Goal: Task Accomplishment & Management: Complete application form

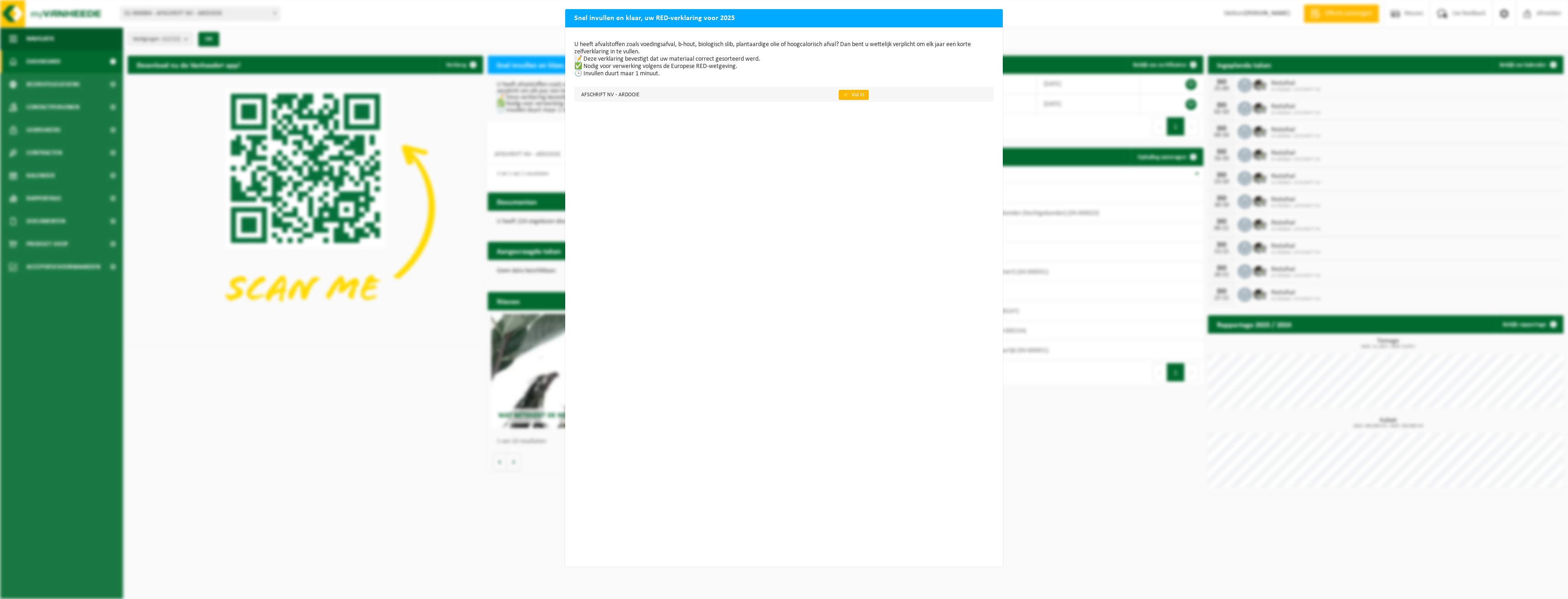
click at [843, 96] on link "👉 Vul in" at bounding box center [854, 95] width 30 height 10
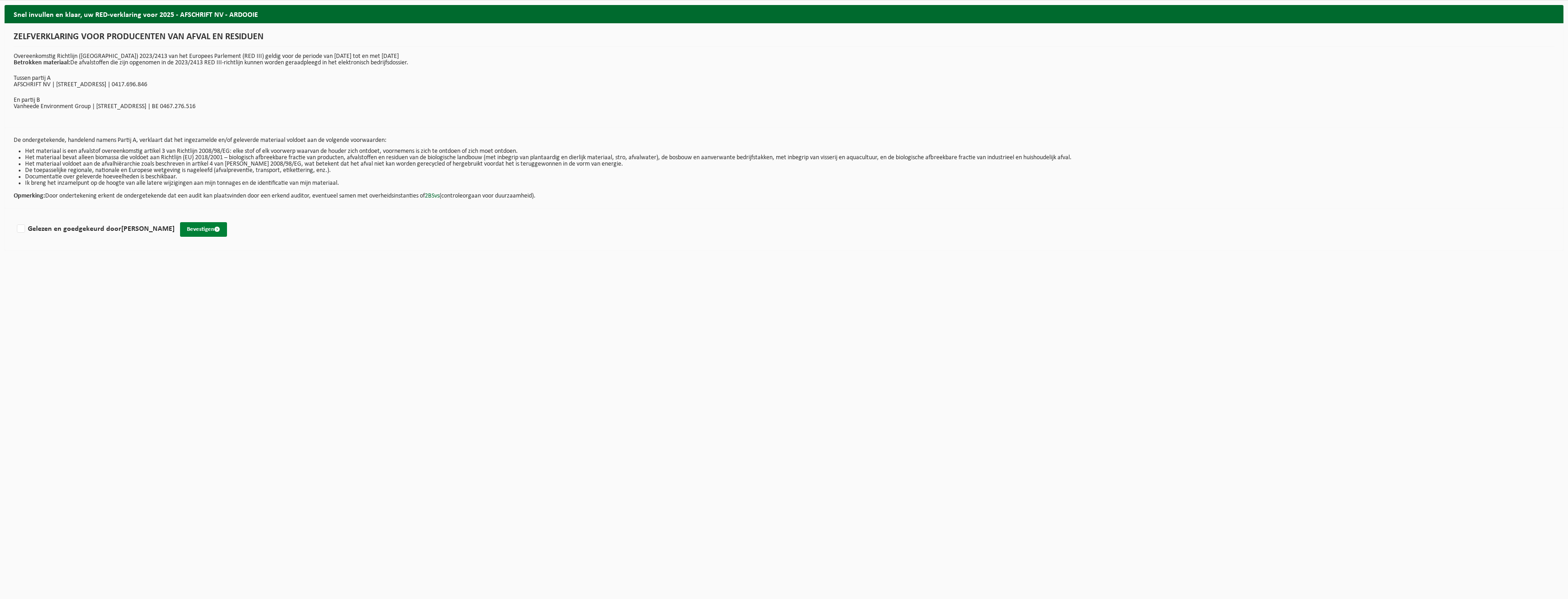
click at [201, 227] on button "Bevestigen" at bounding box center [204, 230] width 47 height 15
click at [194, 227] on button "Bevestigen" at bounding box center [204, 230] width 47 height 15
click at [214, 228] on span "submit" at bounding box center [217, 229] width 6 height 6
click at [1470, 584] on div "Gelieve "Gelezen en goedgekeurd" aan te vinken." at bounding box center [1472, 585] width 147 height 17
click at [194, 226] on button "Bevestigen" at bounding box center [204, 230] width 47 height 15
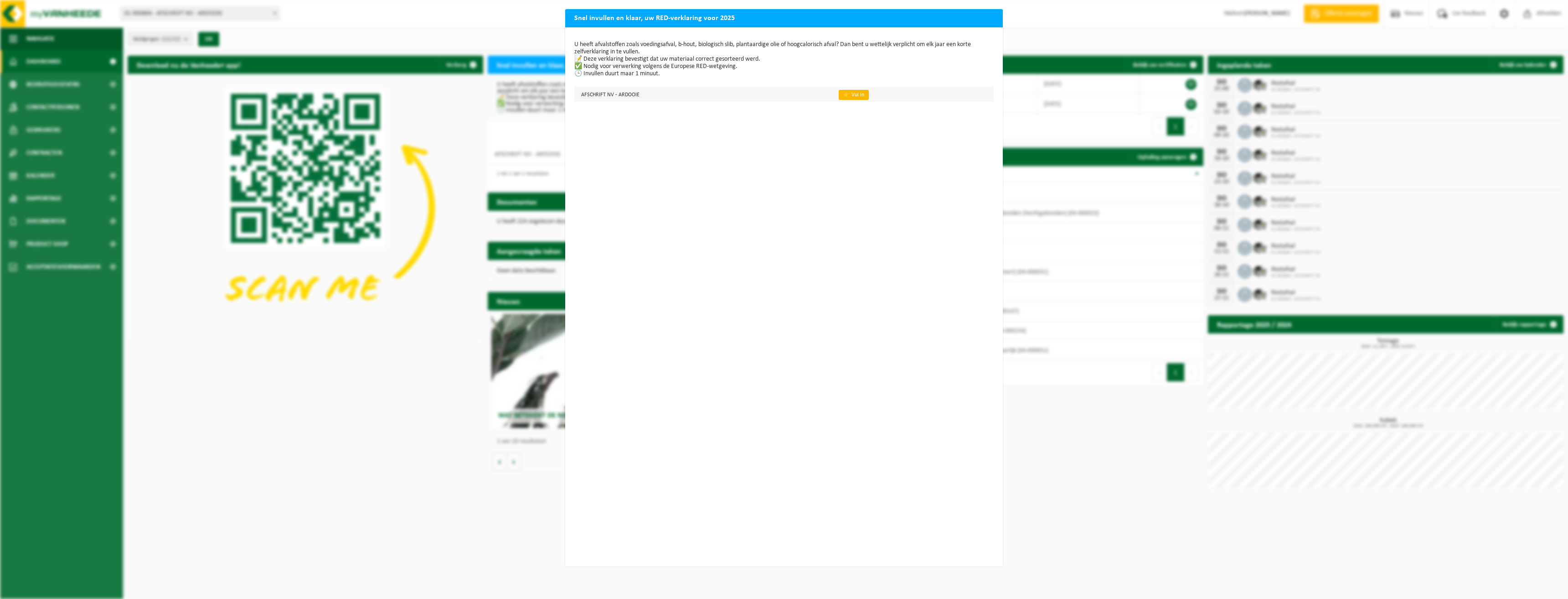
click at [848, 94] on link "👉 Vul in" at bounding box center [854, 95] width 30 height 10
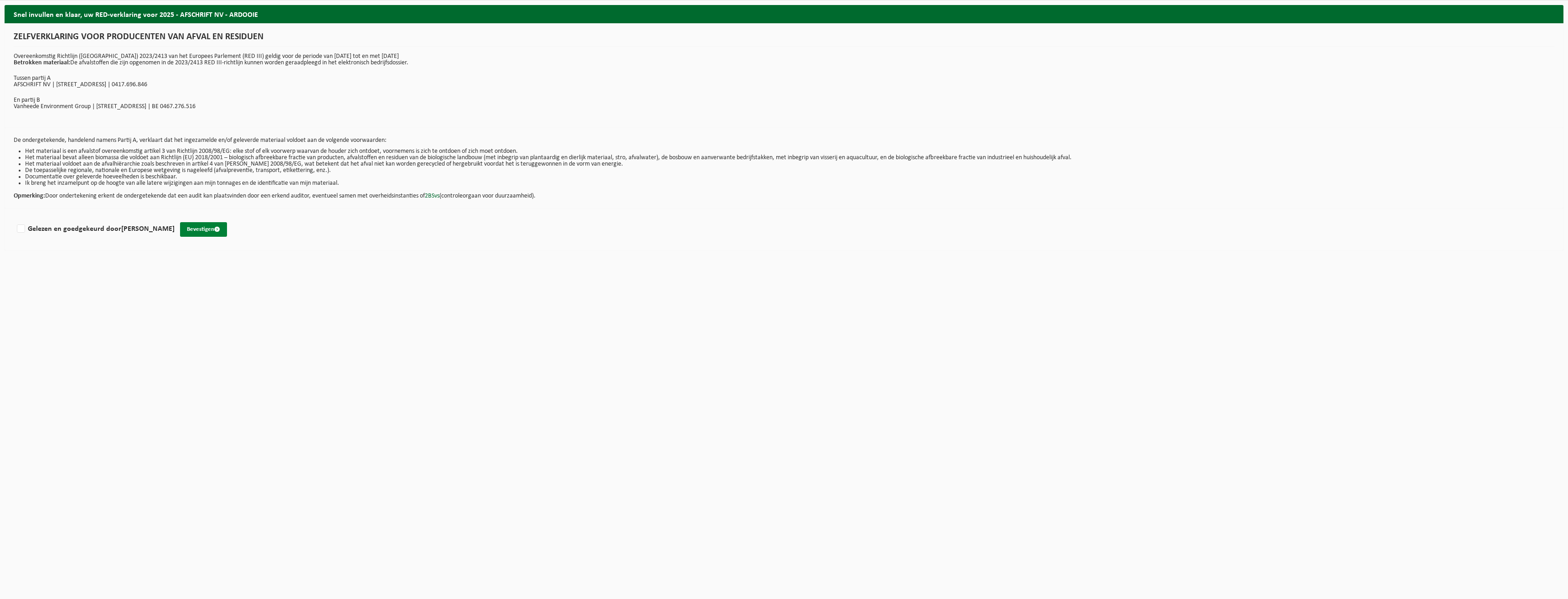
click at [188, 228] on button "Bevestigen" at bounding box center [204, 230] width 47 height 15
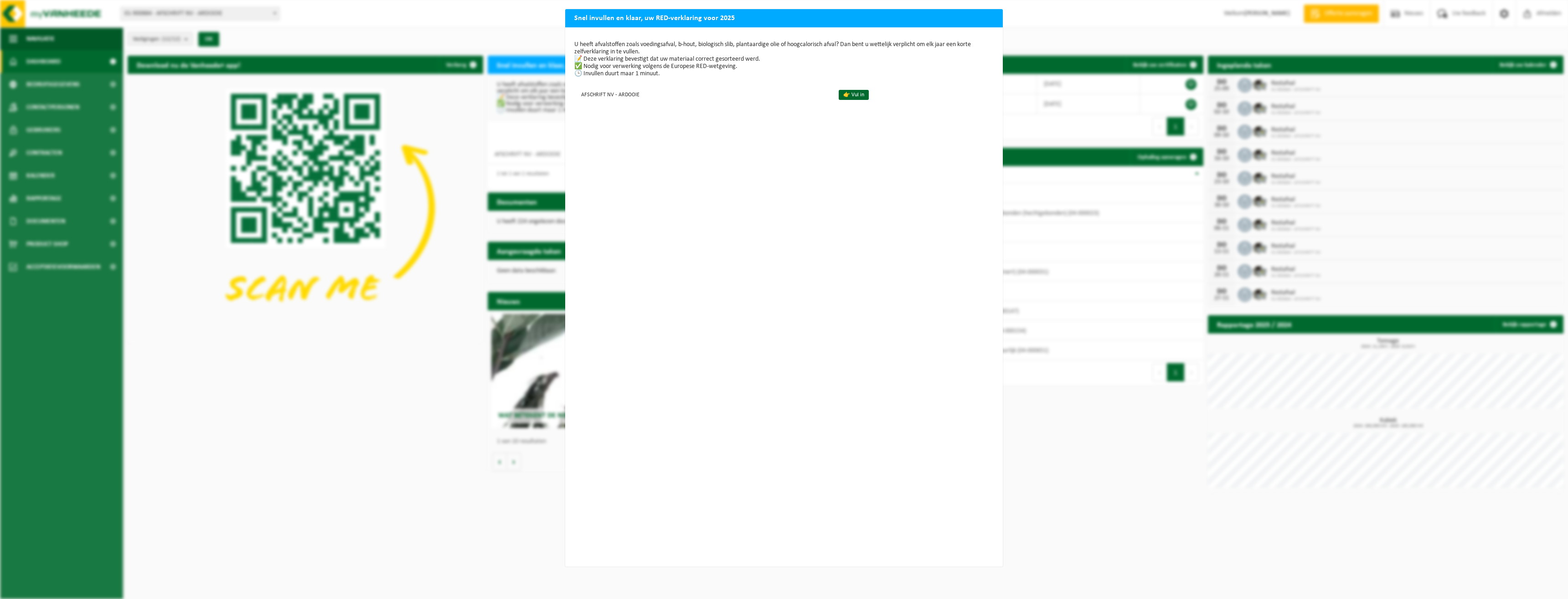
click at [444, 103] on div "Snel invullen en klaar, uw RED-verklaring voor 2025 U heeft afvalstoffen zoals …" at bounding box center [784, 299] width 1568 height 599
click at [475, 76] on div "Snel invullen en klaar, uw RED-verklaring voor 2025 U heeft afvalstoffen zoals …" at bounding box center [784, 299] width 1568 height 599
click at [803, 126] on div "U heeft afvalstoffen zoals voedingsafval, b-hout, biologisch slib, plantaardige…" at bounding box center [784, 297] width 438 height 539
click at [850, 94] on link "👉 Vul in" at bounding box center [854, 95] width 30 height 10
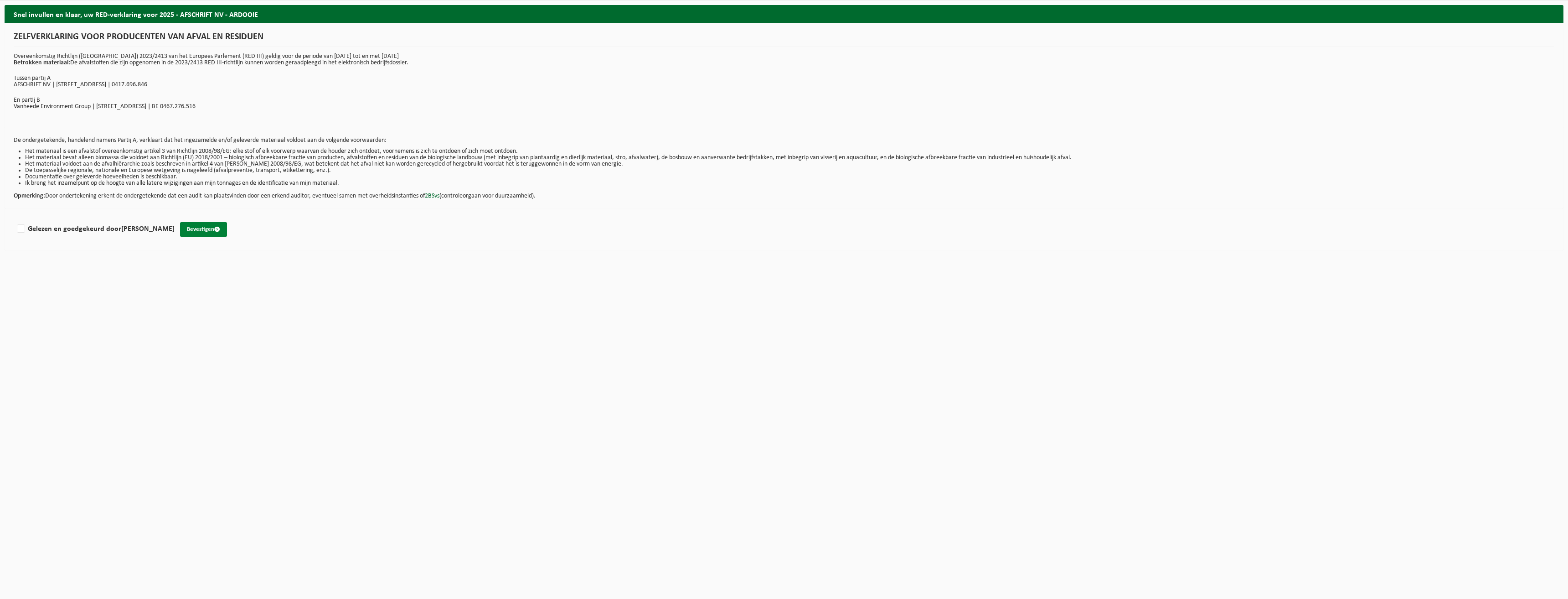
click at [196, 229] on button "Bevestigen" at bounding box center [204, 230] width 47 height 15
click at [1389, 585] on span at bounding box center [1390, 585] width 7 height 7
click at [1438, 588] on div "Gelieve "Gelezen en goedgekeurd" aan te vinken." at bounding box center [1472, 585] width 147 height 17
click at [1438, 586] on div "Gelieve "Gelezen en goedgekeurd" aan te vinken." at bounding box center [1472, 585] width 147 height 17
click at [1439, 585] on div "Gelieve "Gelezen en goedgekeurd" aan te vinken." at bounding box center [1472, 585] width 147 height 17
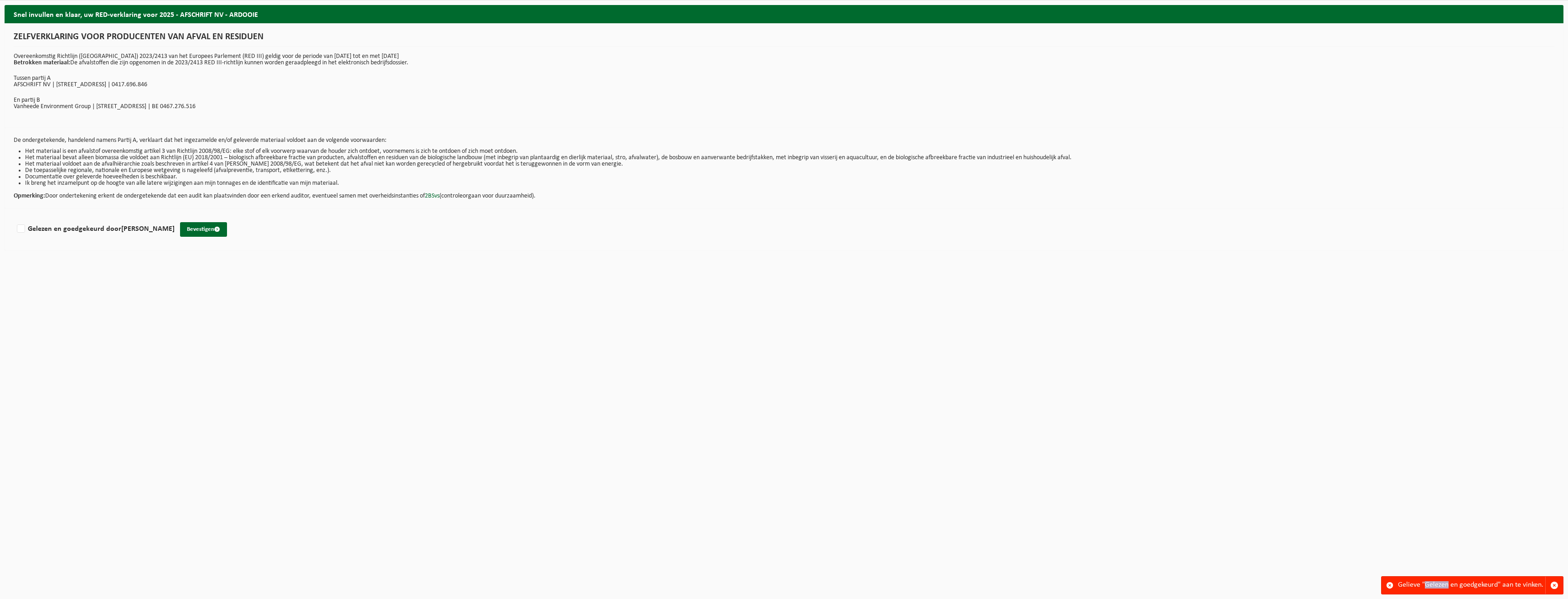
click at [1439, 584] on div "Gelieve "Gelezen en goedgekeurd" aan te vinken." at bounding box center [1472, 585] width 147 height 17
click at [1567, 579] on html "Vestiging: 01-900884 - AFSCHRIFT NV - ARDOOIE 10-913895 - AFSCHRIFT NV - CARREF…" at bounding box center [784, 299] width 1568 height 599
click at [312, 203] on div "De ondergetekende, handelend namens Partij A, verklaart dat het ingezamelde en/…" at bounding box center [784, 168] width 1559 height 81
click at [297, 159] on li "Het materiaal bevat alleen biomassa die voldoet aan Richtlijn (EU) 2018/2001 – …" at bounding box center [790, 158] width 1530 height 6
click at [197, 131] on div "De ondergetekende, handelend namens Partij A, verklaart dat het ingezamelde en/…" at bounding box center [784, 168] width 1559 height 81
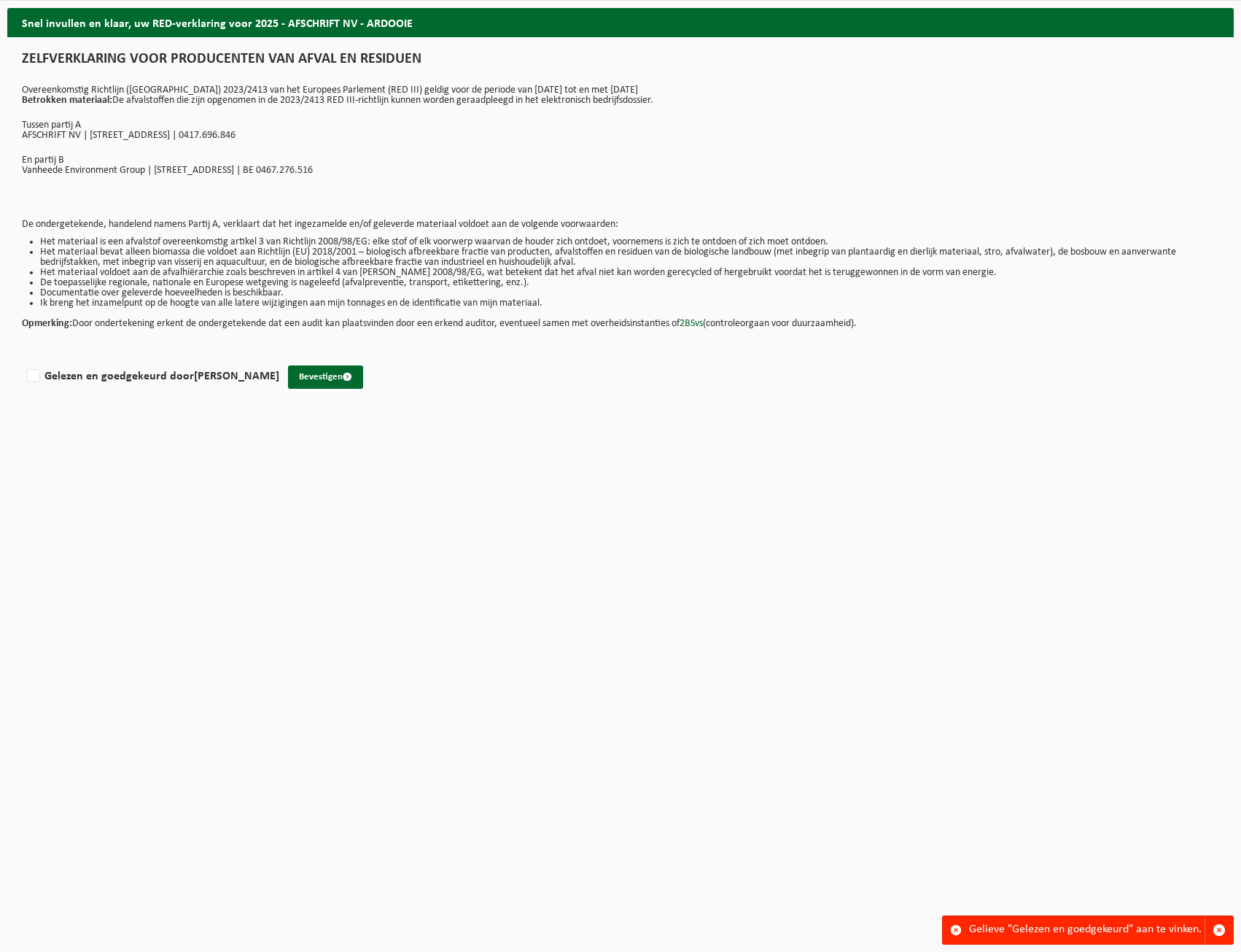
click at [98, 124] on p "Tussen partij A" at bounding box center [620, 126] width 1197 height 10
click at [178, 262] on li "Het materiaal bevat alleen biomassa die voldoet aan Richtlijn (EU) 2018/2001 – …" at bounding box center [630, 258] width 1180 height 21
click at [304, 370] on button "Bevestigen" at bounding box center [326, 377] width 75 height 24
click at [300, 377] on button "Bevestigen" at bounding box center [326, 377] width 75 height 24
drag, startPoint x: 0, startPoint y: 0, endPoint x: 299, endPoint y: 377, distance: 481.2
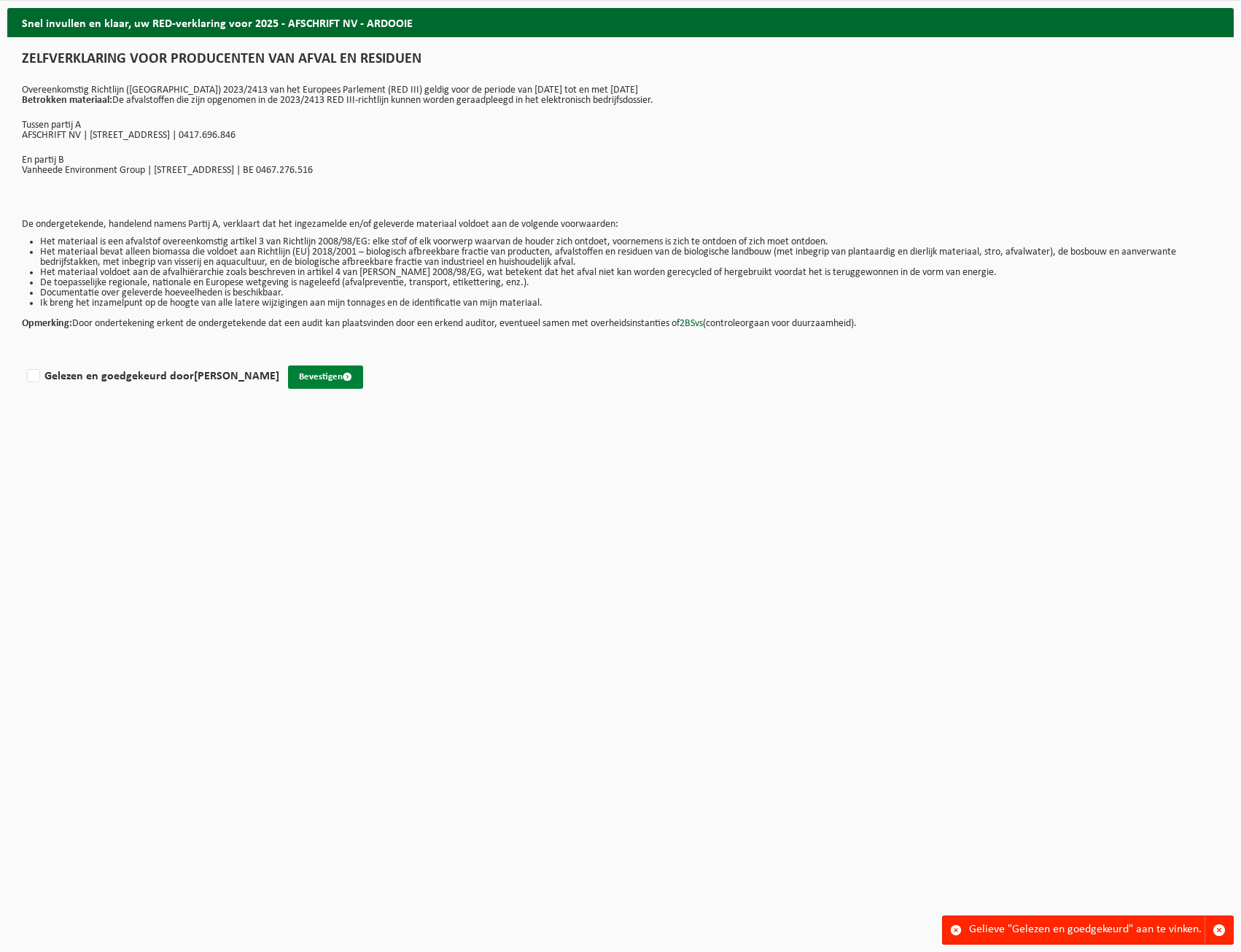
click at [299, 377] on button "Bevestigen" at bounding box center [326, 377] width 75 height 24
click at [122, 378] on label "Gelezen en goedgekeurd door [PERSON_NAME]" at bounding box center [152, 376] width 256 height 22
click at [279, 359] on input "Gelezen en goedgekeurd door FILIP SPEECKE" at bounding box center [279, 358] width 1 height 1
click at [29, 372] on label "Gelezen en goedgekeurd door FILIP SPEECKE" at bounding box center [152, 376] width 256 height 22
click at [279, 359] on input "Gelezen en goedgekeurd door FILIP SPEECKE" at bounding box center [279, 358] width 1 height 1
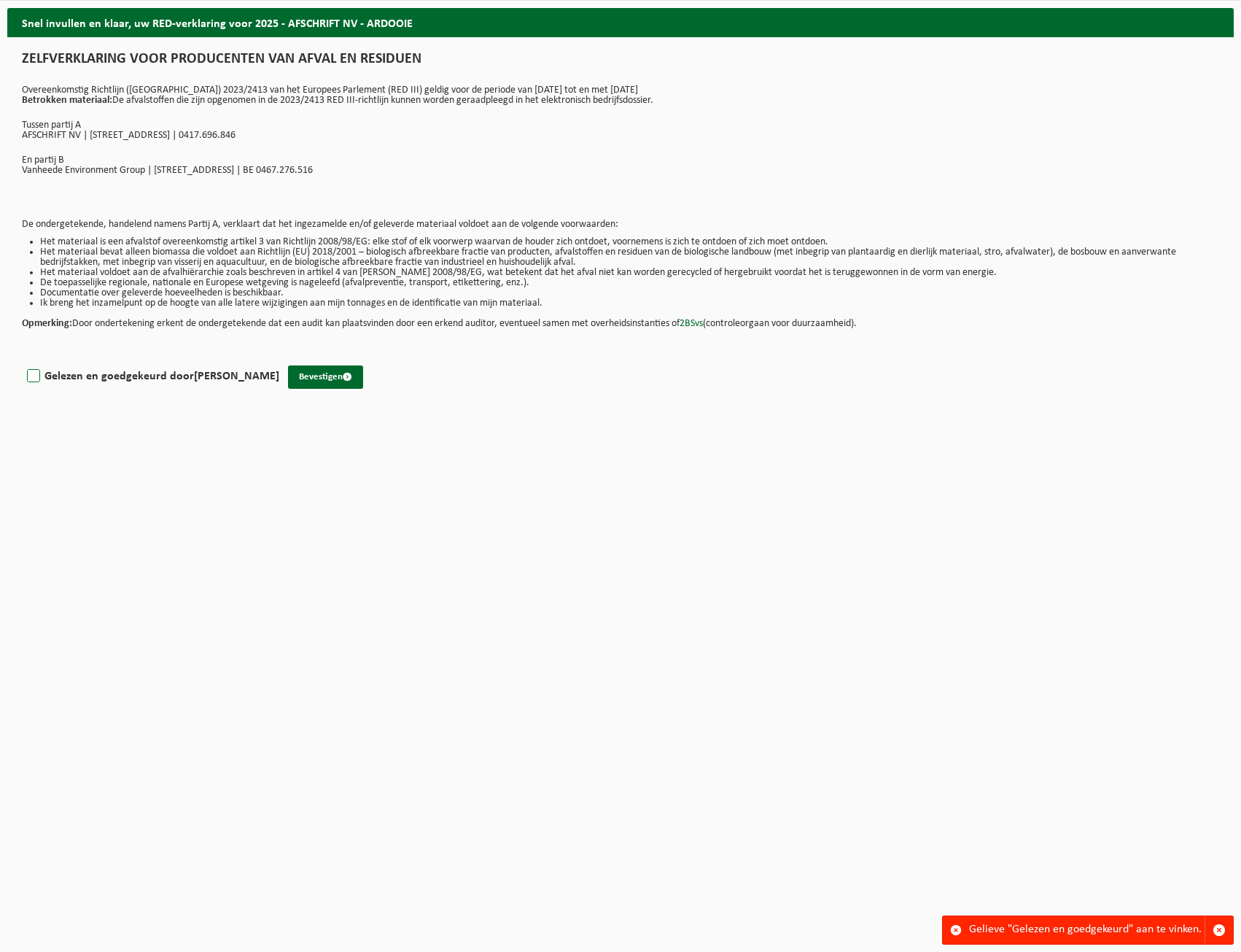
click at [32, 376] on label "Gelezen en goedgekeurd door FILIP SPEECKE" at bounding box center [152, 376] width 256 height 22
click at [279, 359] on input "Gelezen en goedgekeurd door FILIP SPEECKE" at bounding box center [279, 358] width 1 height 1
checkbox input "true"
click at [313, 380] on button "Bevestigen" at bounding box center [326, 377] width 75 height 24
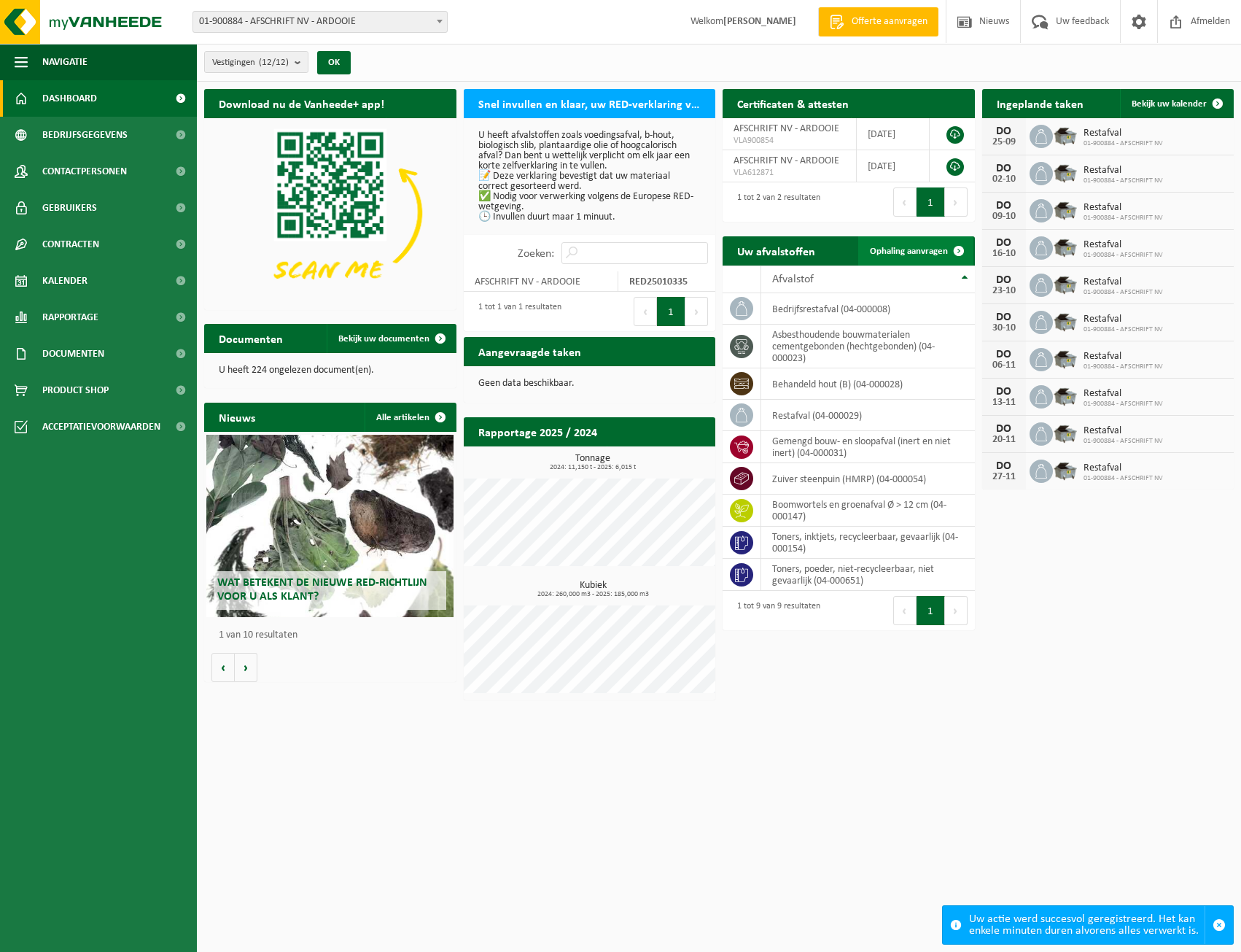
click at [926, 248] on span "Ophaling aanvragen" at bounding box center [909, 252] width 78 height 10
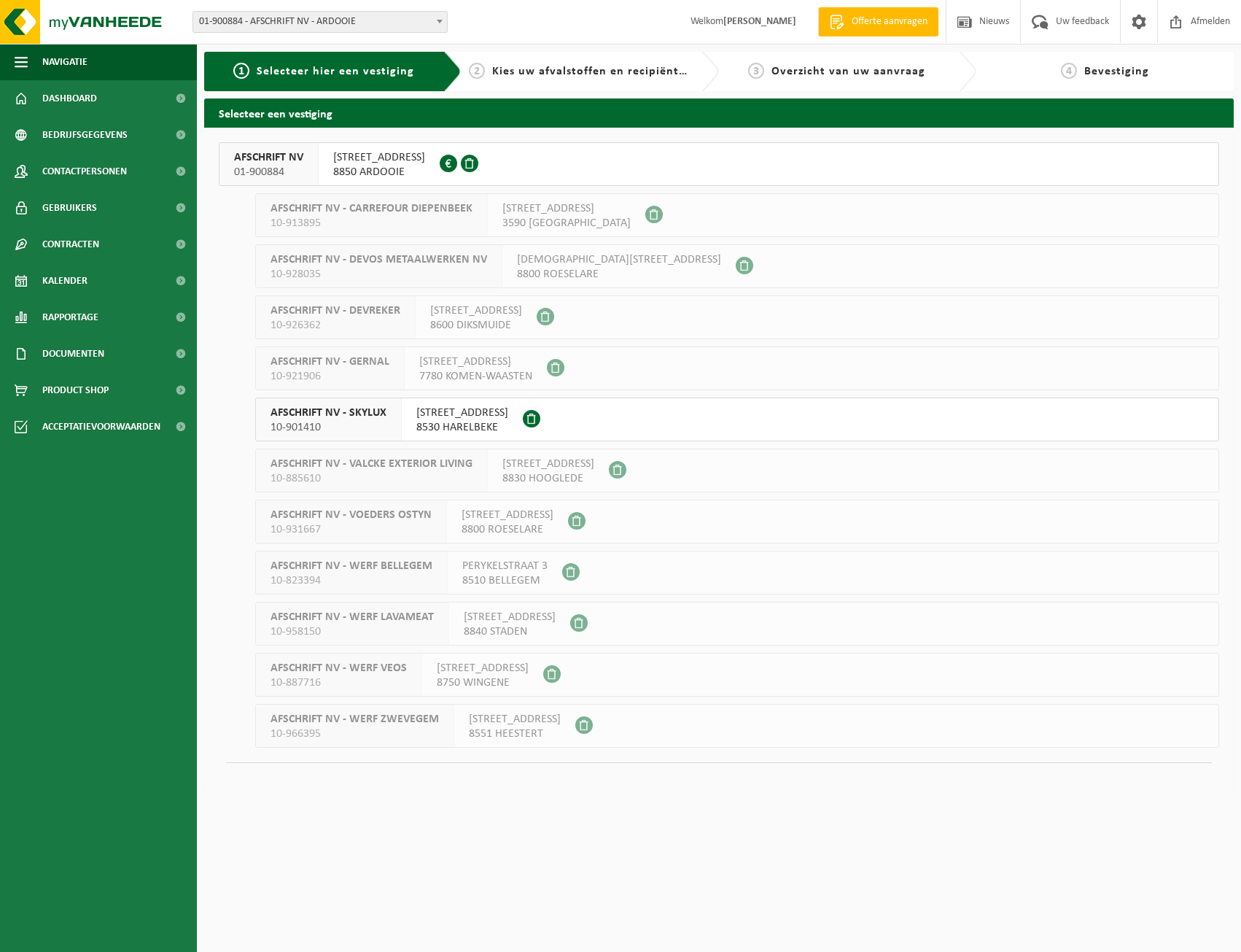
click at [447, 167] on span at bounding box center [449, 163] width 18 height 18
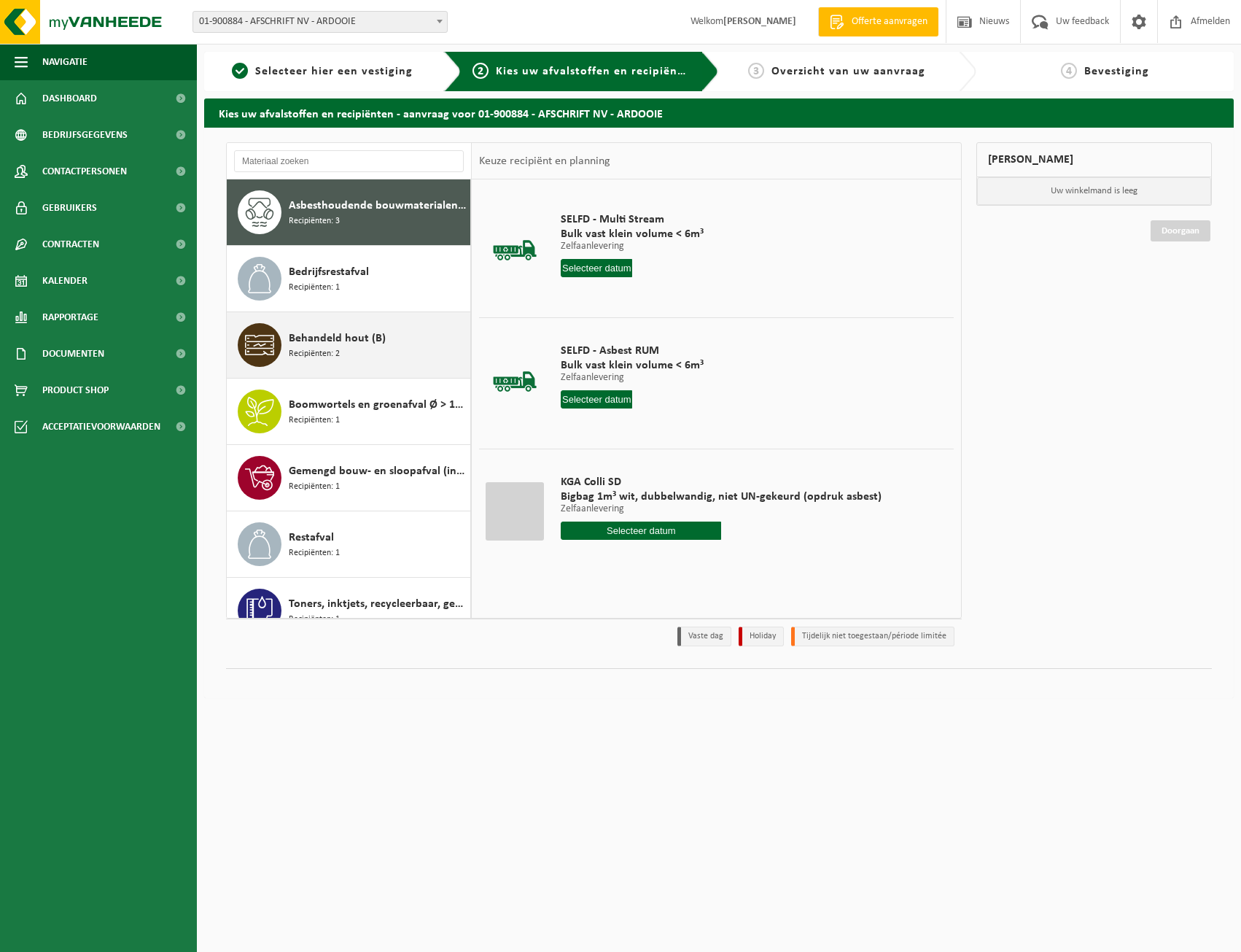
click at [366, 339] on span "Behandeld hout (B)" at bounding box center [338, 339] width 97 height 18
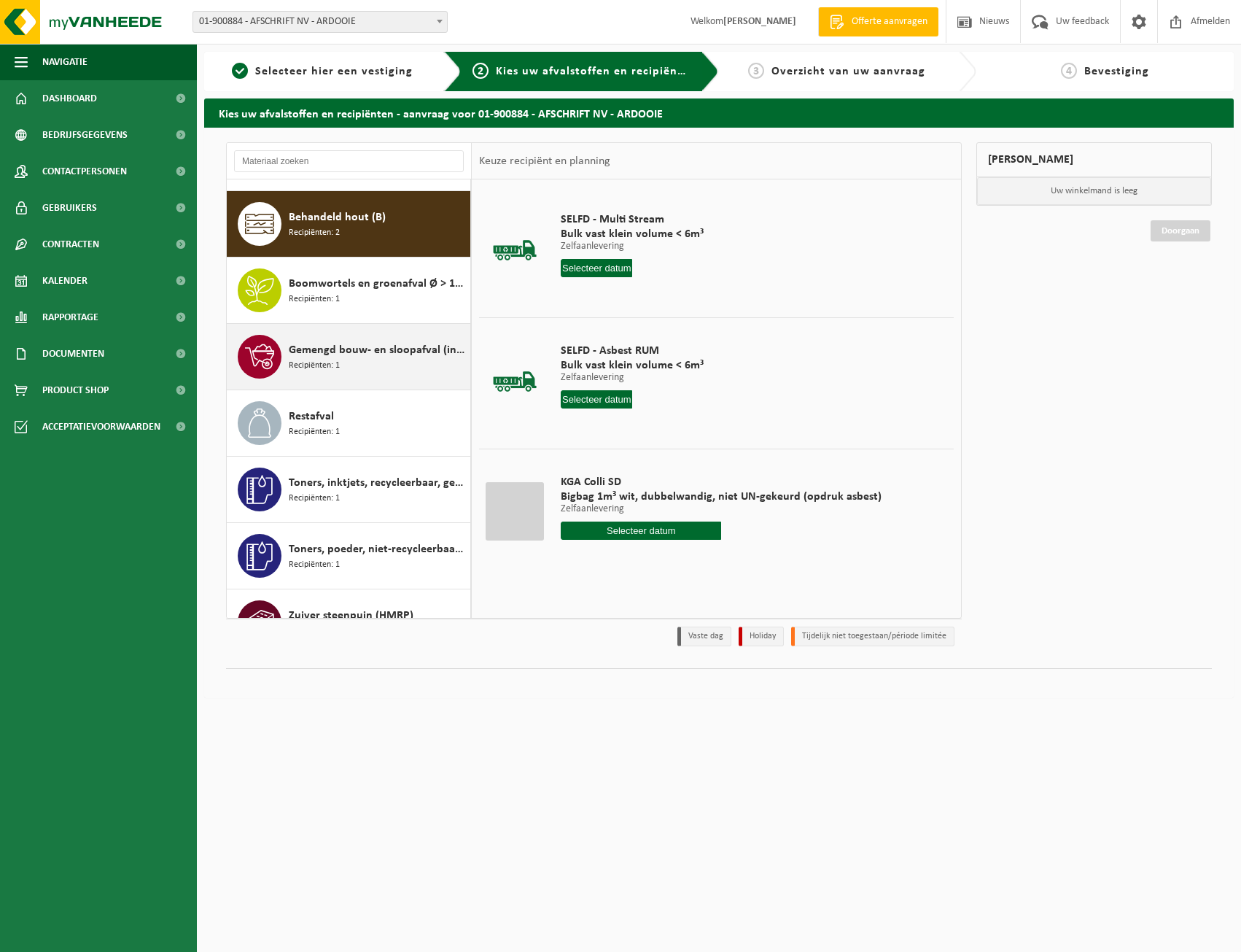
scroll to position [133, 0]
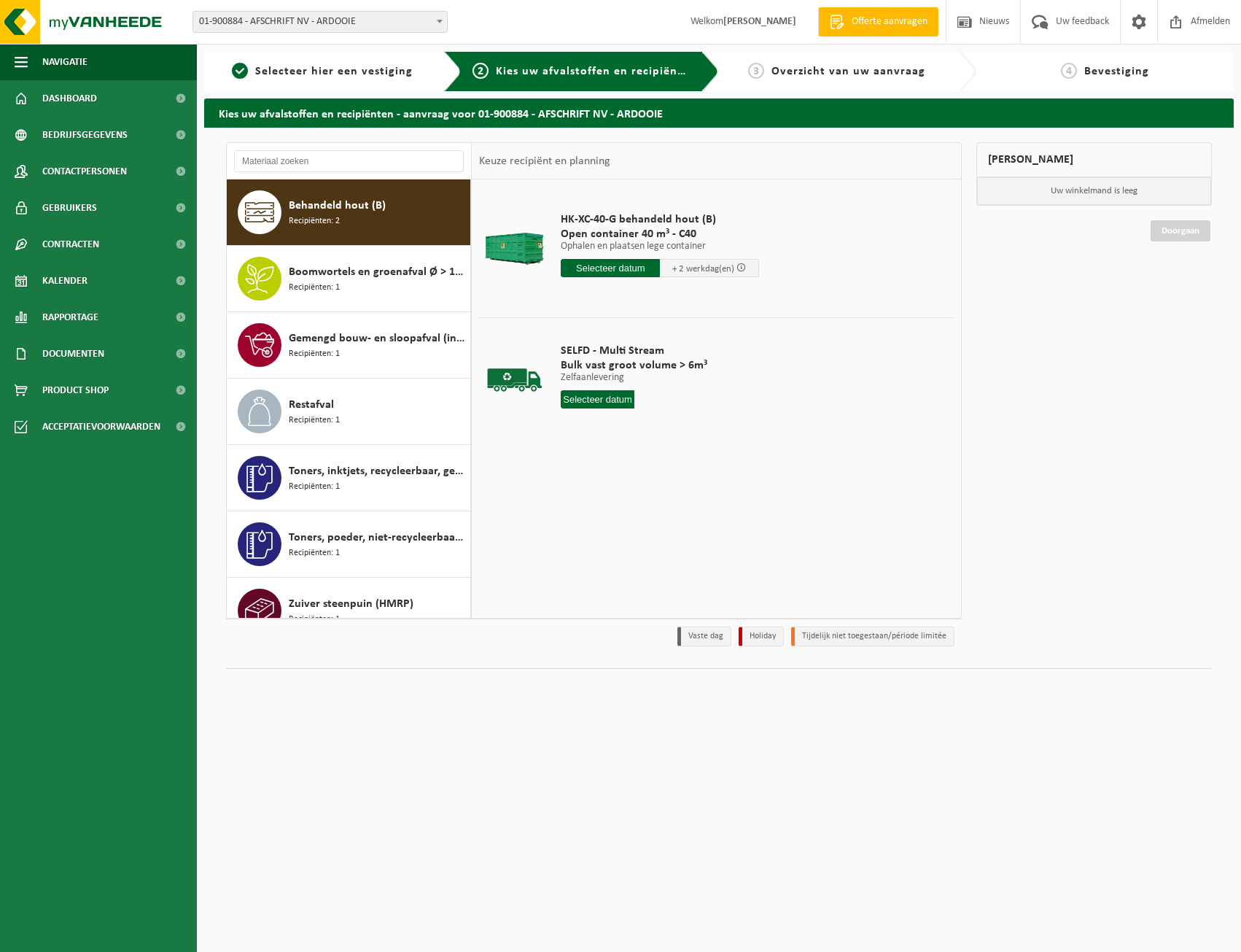
click at [613, 264] on input "text" at bounding box center [610, 267] width 99 height 18
click at [597, 419] on div "23" at bounding box center [600, 421] width 26 height 24
type input "Van 2025-09-23"
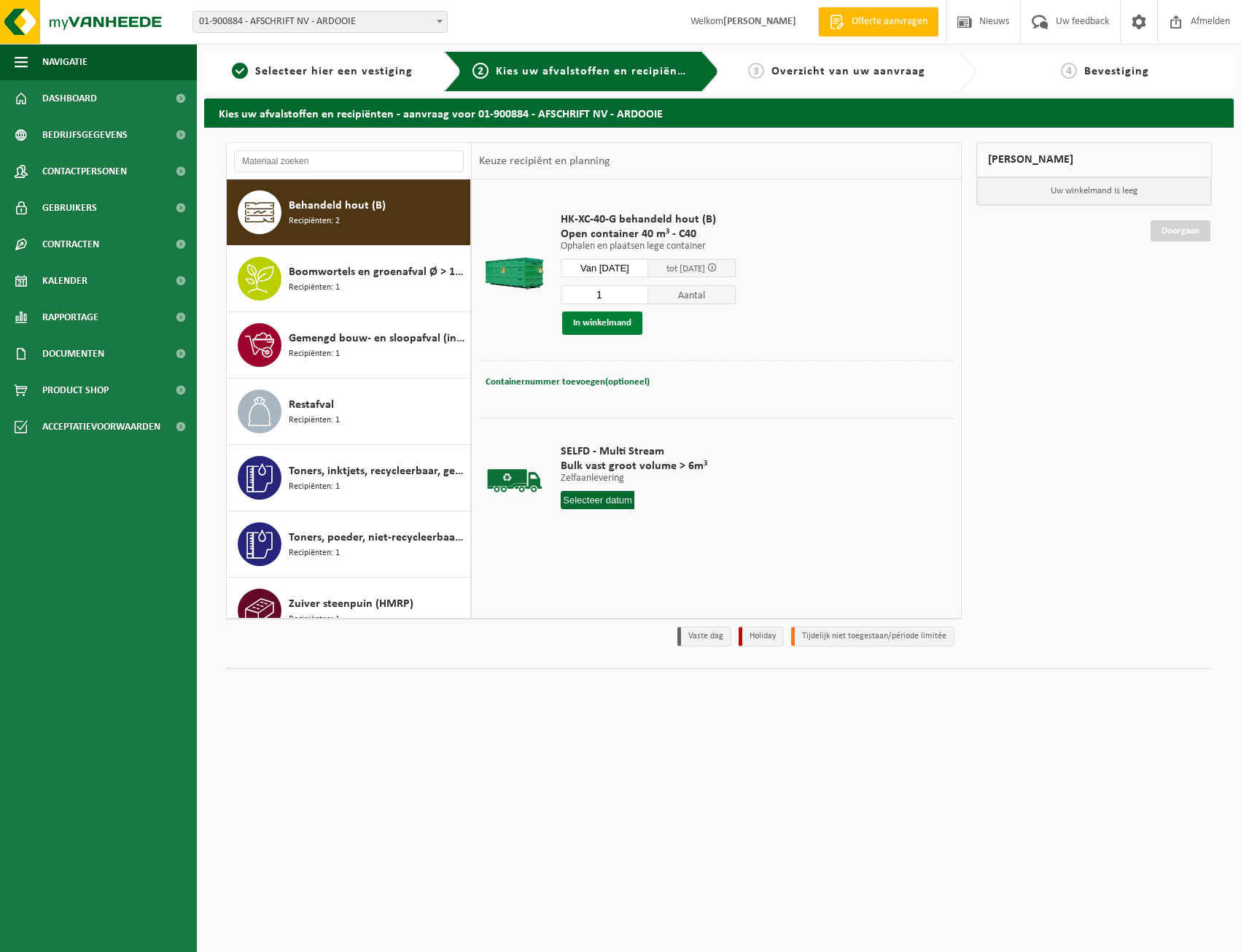
click at [600, 319] on button "In winkelmand" at bounding box center [602, 323] width 80 height 24
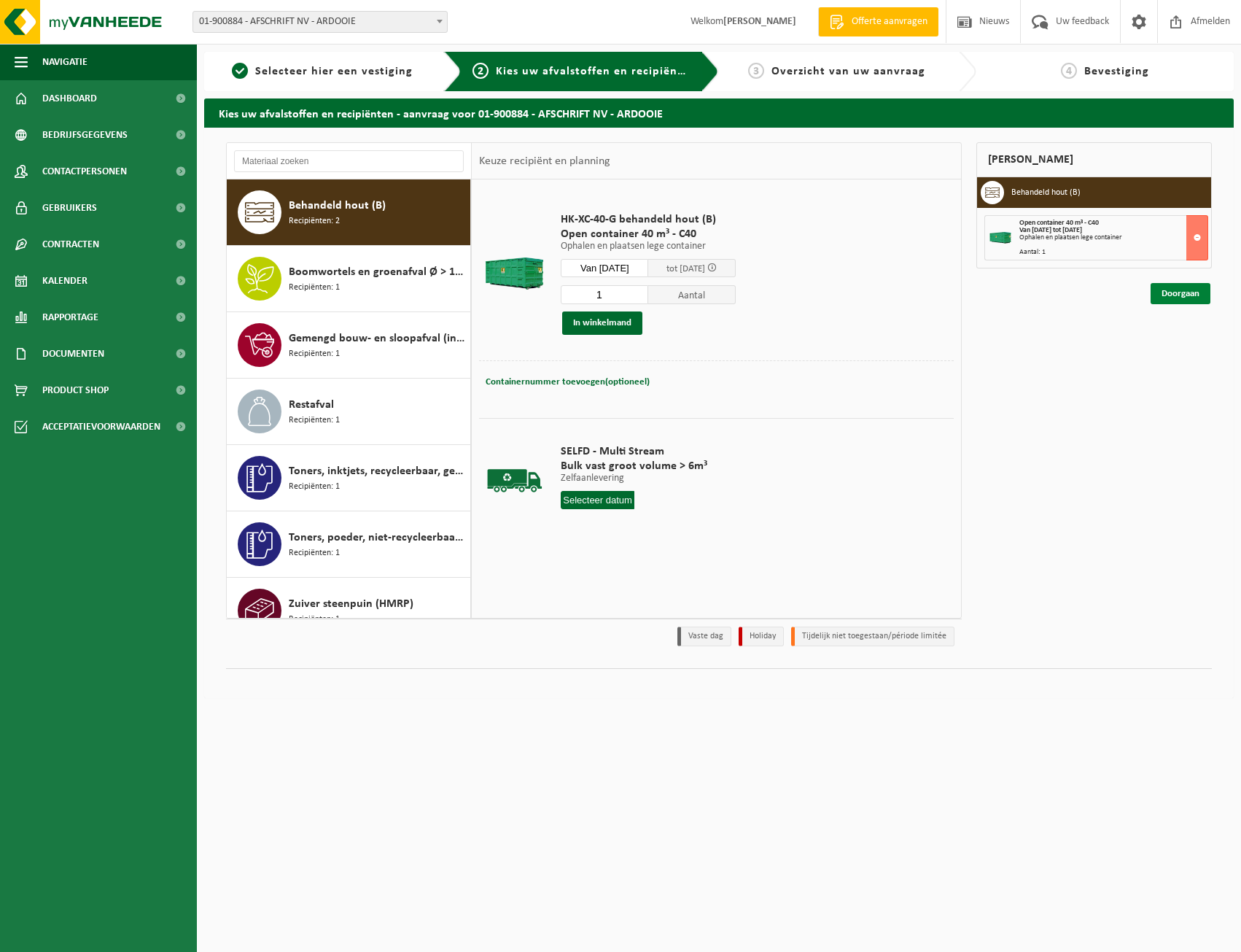
click at [1170, 289] on link "Doorgaan" at bounding box center [1181, 293] width 59 height 21
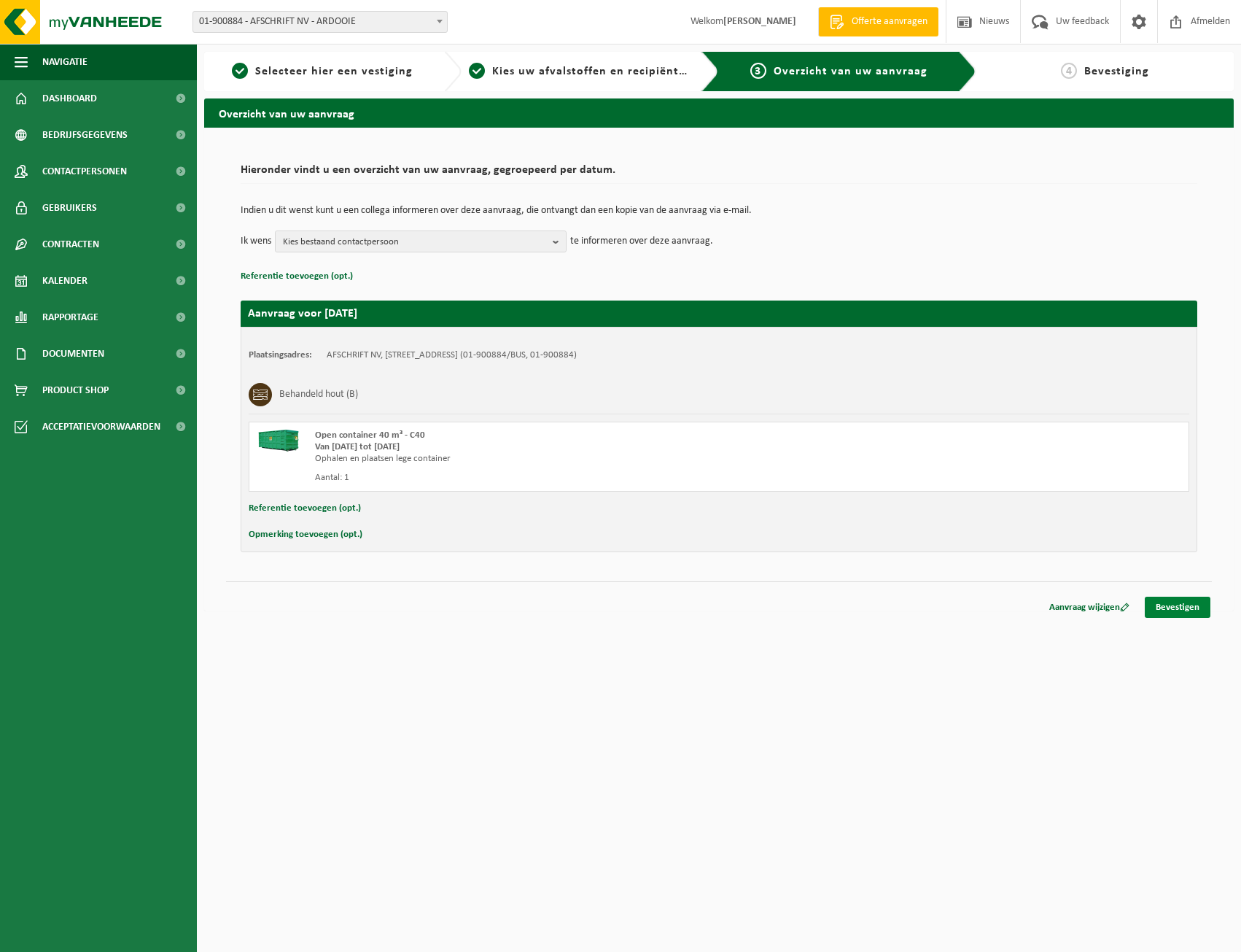
click at [1183, 601] on link "Bevestigen" at bounding box center [1178, 606] width 65 height 21
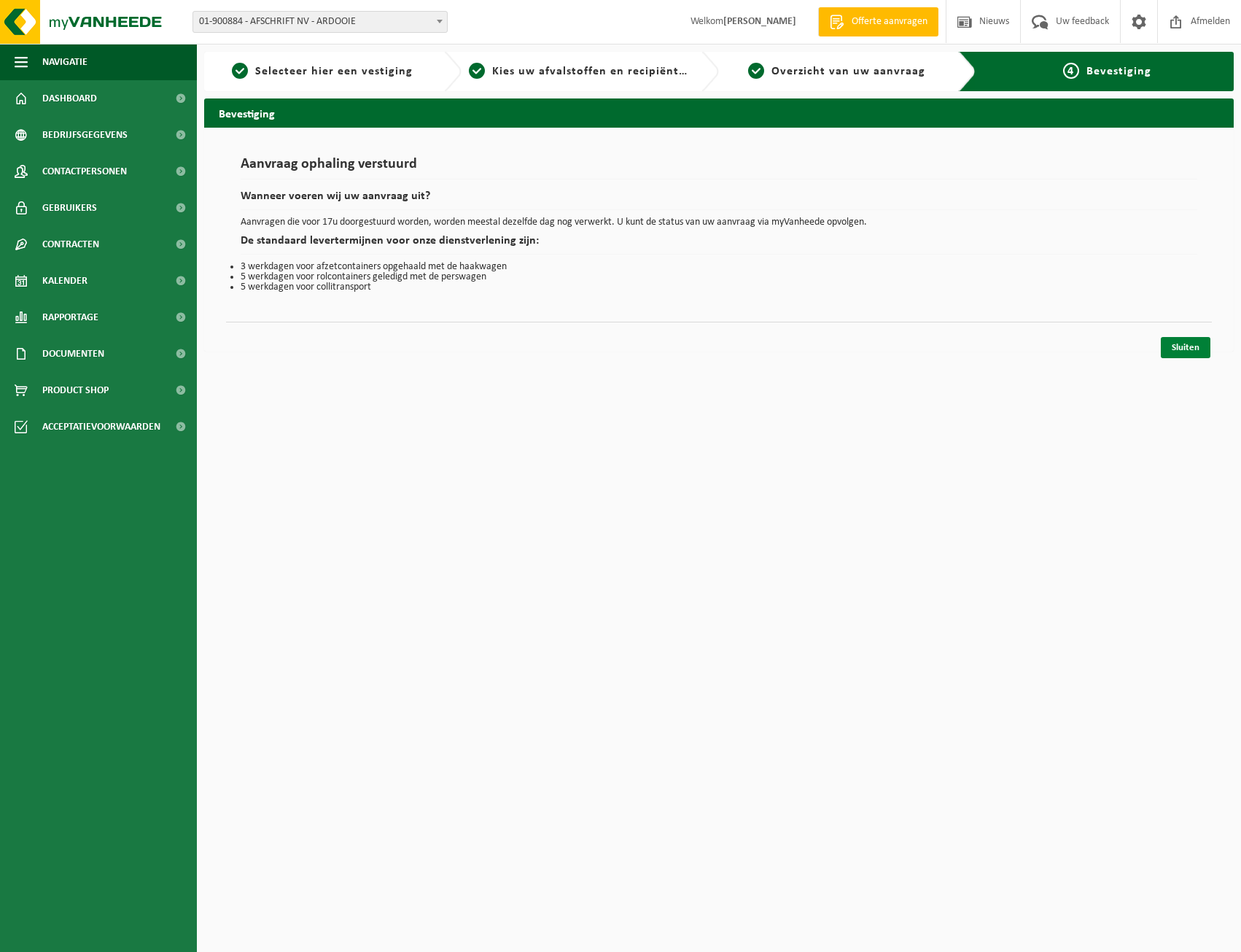
click at [1178, 349] on link "Sluiten" at bounding box center [1186, 347] width 50 height 21
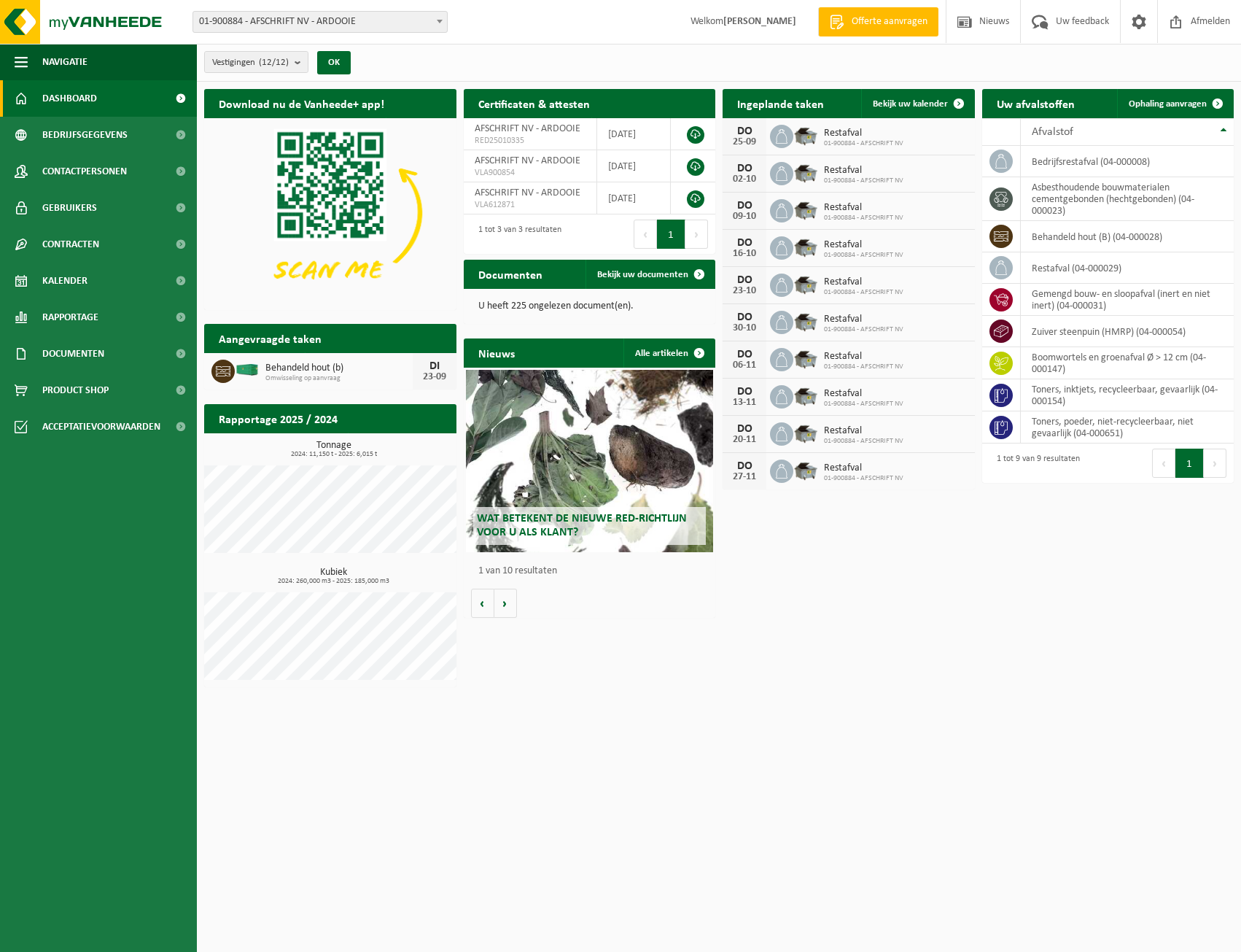
click at [569, 477] on div "Wat betekent de nieuwe RED-richtlijn voor u als klant?" at bounding box center [590, 461] width 248 height 182
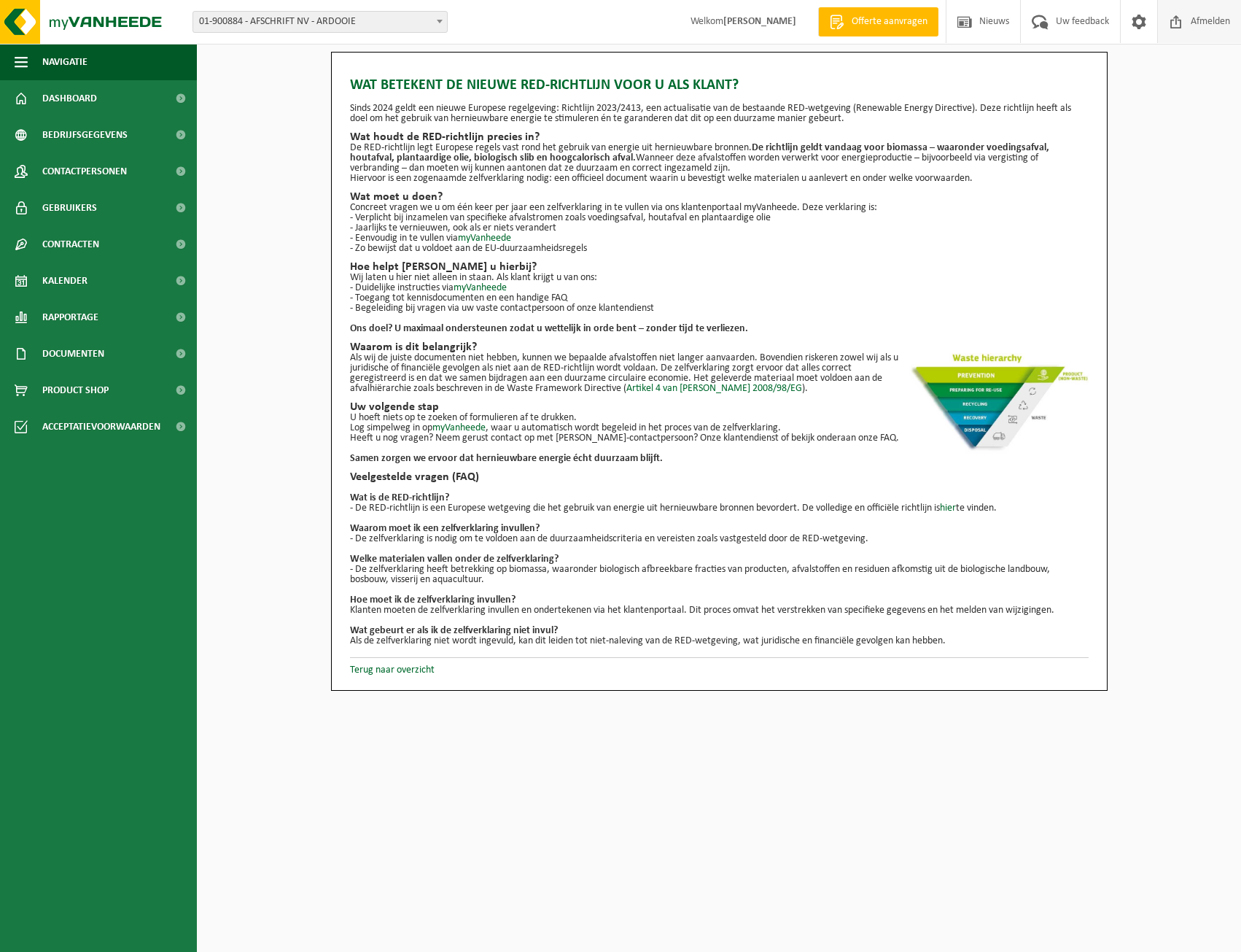
click at [1217, 16] on span "Afmelden" at bounding box center [1210, 21] width 47 height 43
